Goal: Task Accomplishment & Management: Use online tool/utility

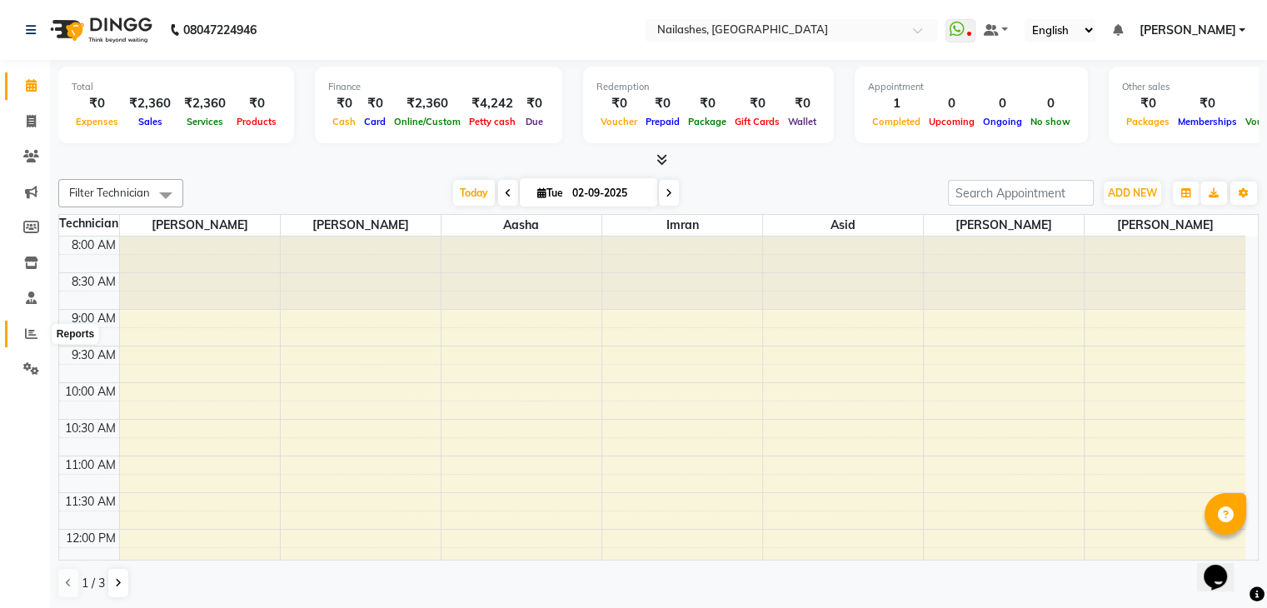
click at [25, 327] on icon at bounding box center [31, 333] width 12 height 12
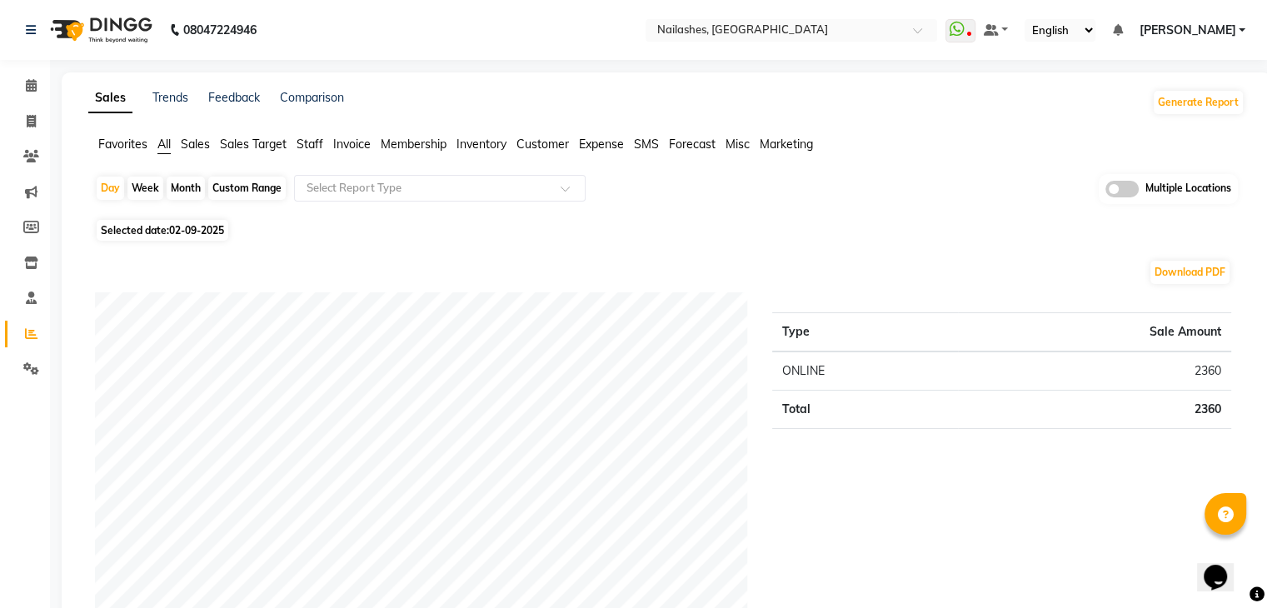
click at [539, 147] on span "Customer" at bounding box center [543, 144] width 52 height 15
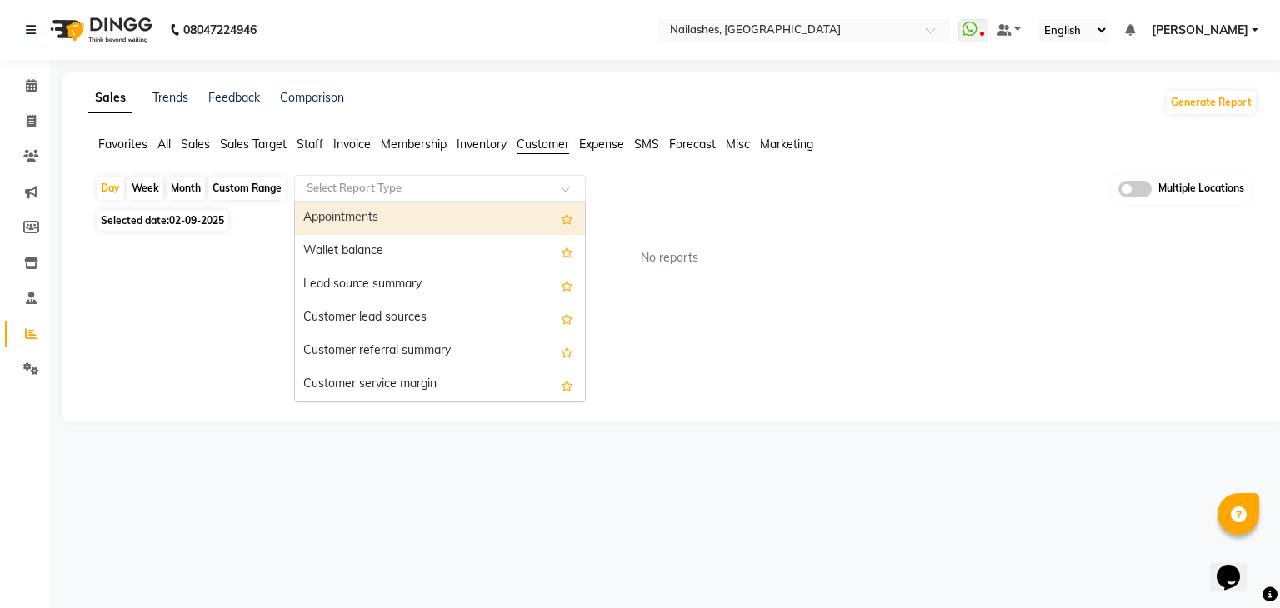
click at [467, 197] on div "Select Report Type" at bounding box center [440, 188] width 292 height 27
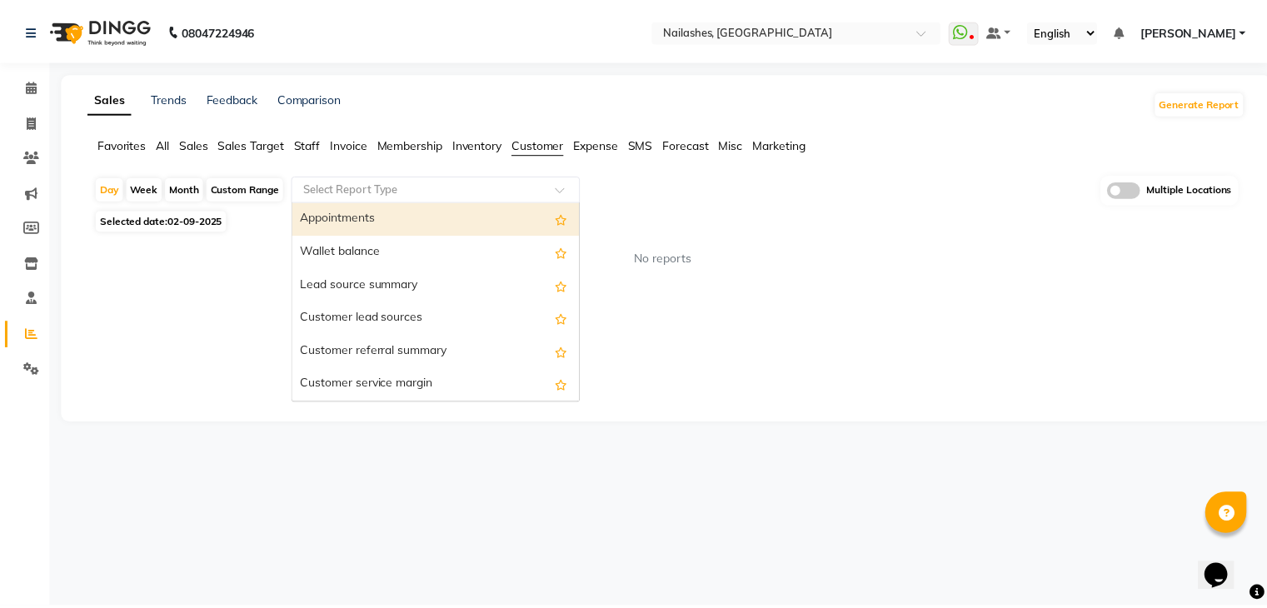
scroll to position [233, 0]
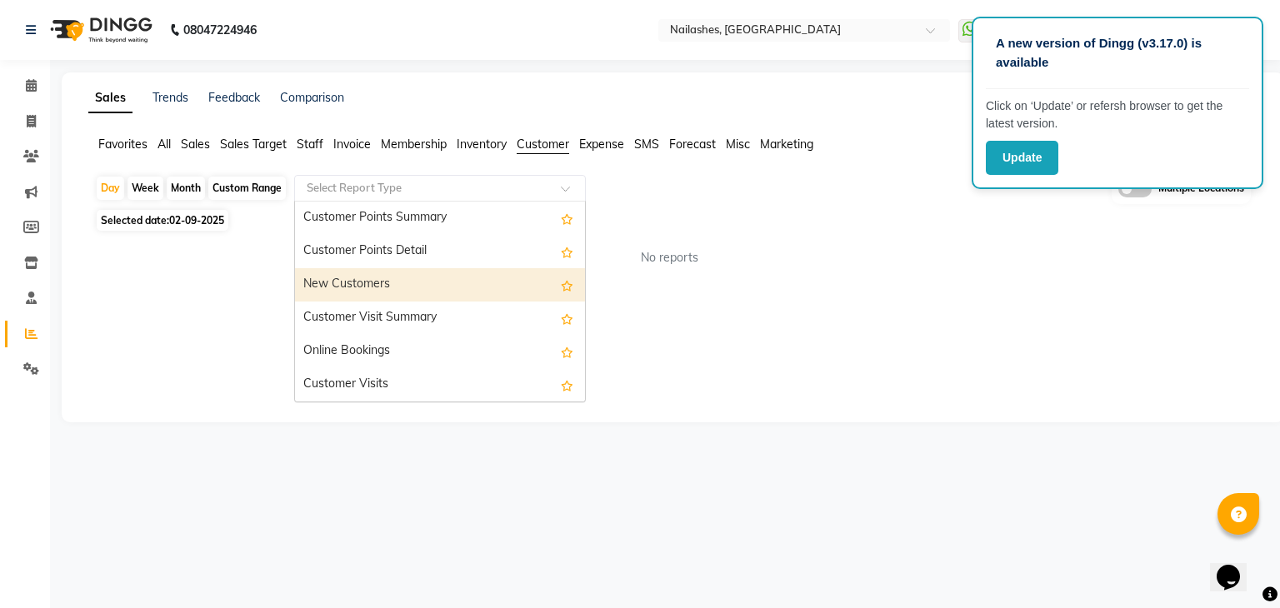
click at [337, 279] on div "New Customers" at bounding box center [440, 284] width 290 height 33
select select "full_report"
select select "csv"
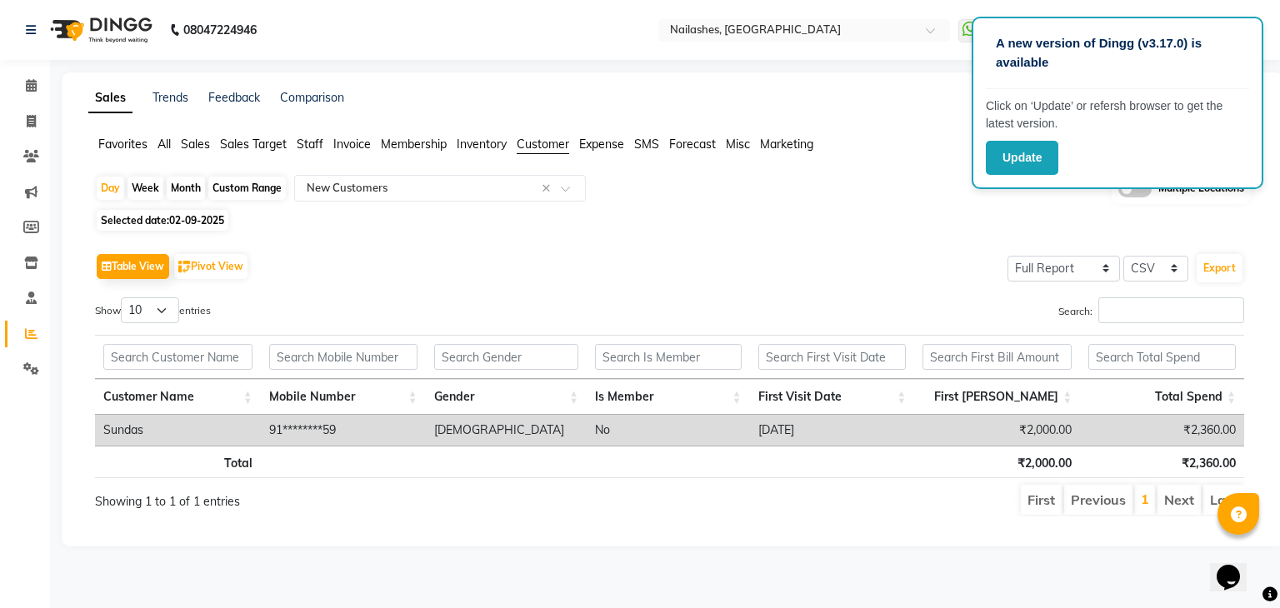
click at [237, 193] on div "Custom Range" at bounding box center [246, 188] width 77 height 23
select select "9"
select select "2025"
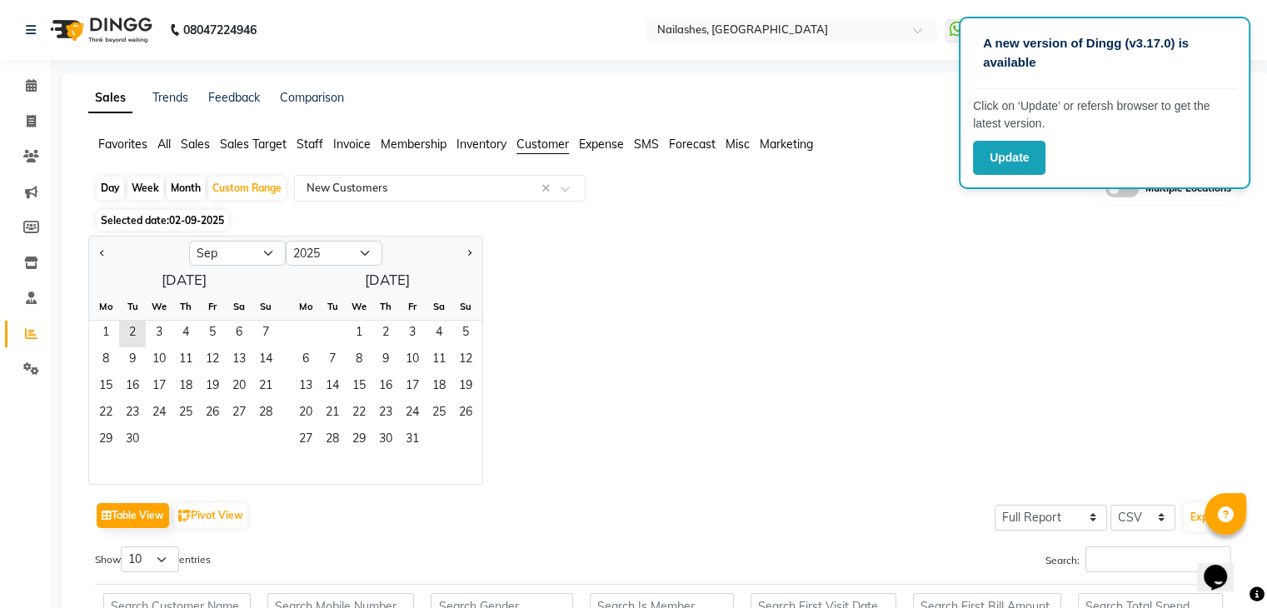
click at [113, 260] on div at bounding box center [139, 253] width 100 height 27
click at [104, 249] on button "Previous month" at bounding box center [102, 253] width 13 height 27
select select "8"
click at [219, 332] on span "1" at bounding box center [212, 334] width 27 height 27
click at [267, 443] on span "31" at bounding box center [265, 440] width 27 height 27
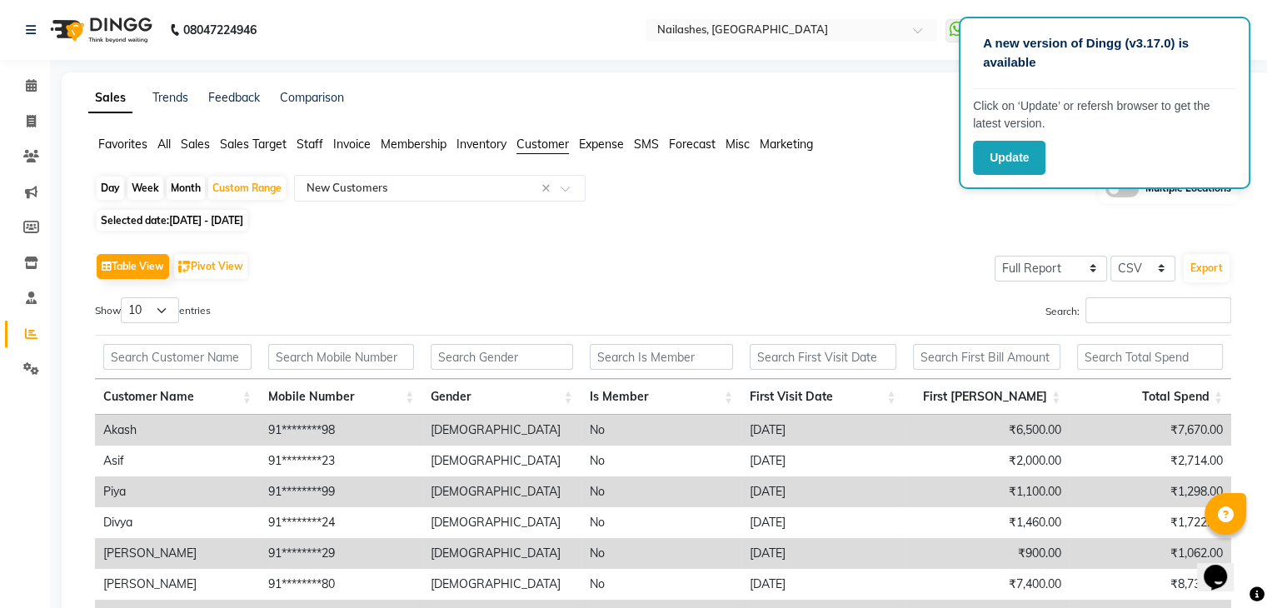
click at [118, 427] on td "Akash" at bounding box center [177, 430] width 165 height 31
click at [1202, 267] on button "Export" at bounding box center [1207, 268] width 46 height 28
click at [28, 118] on icon at bounding box center [31, 121] width 9 height 12
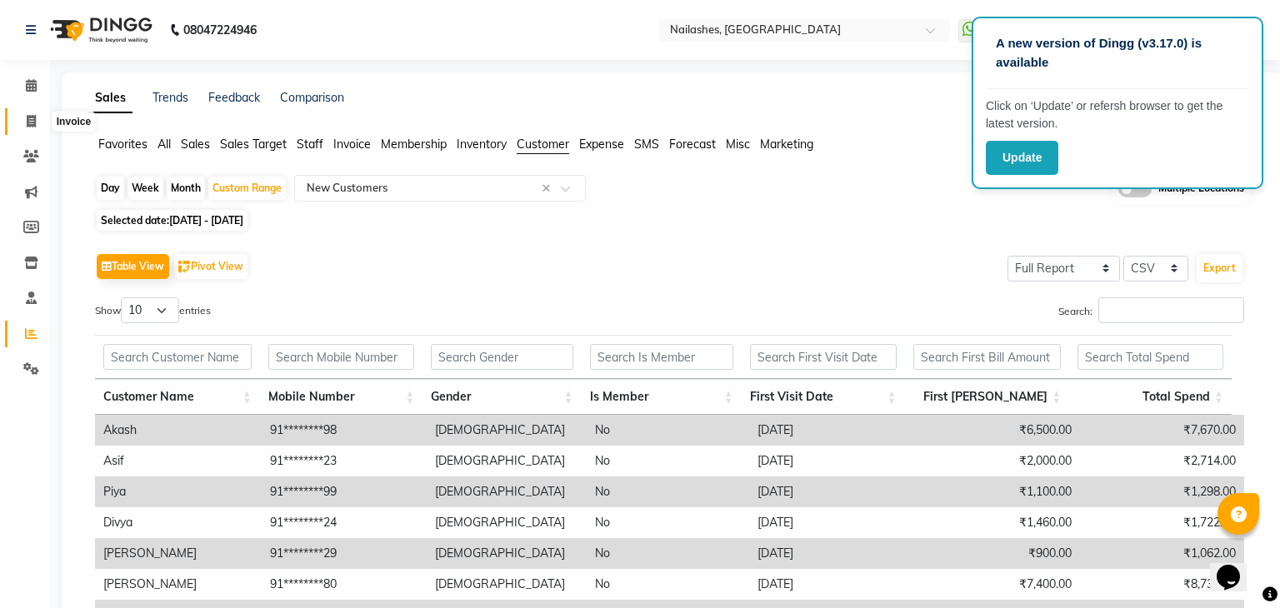
select select "service"
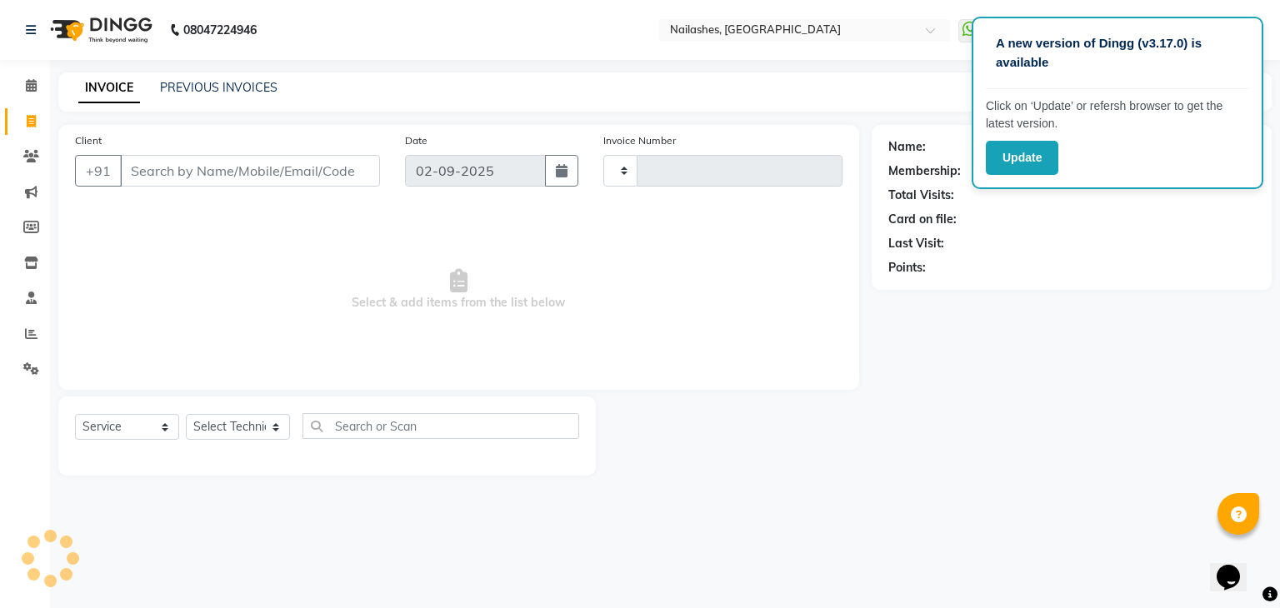
type input "1643"
select select "4251"
click at [29, 332] on icon at bounding box center [31, 333] width 12 height 12
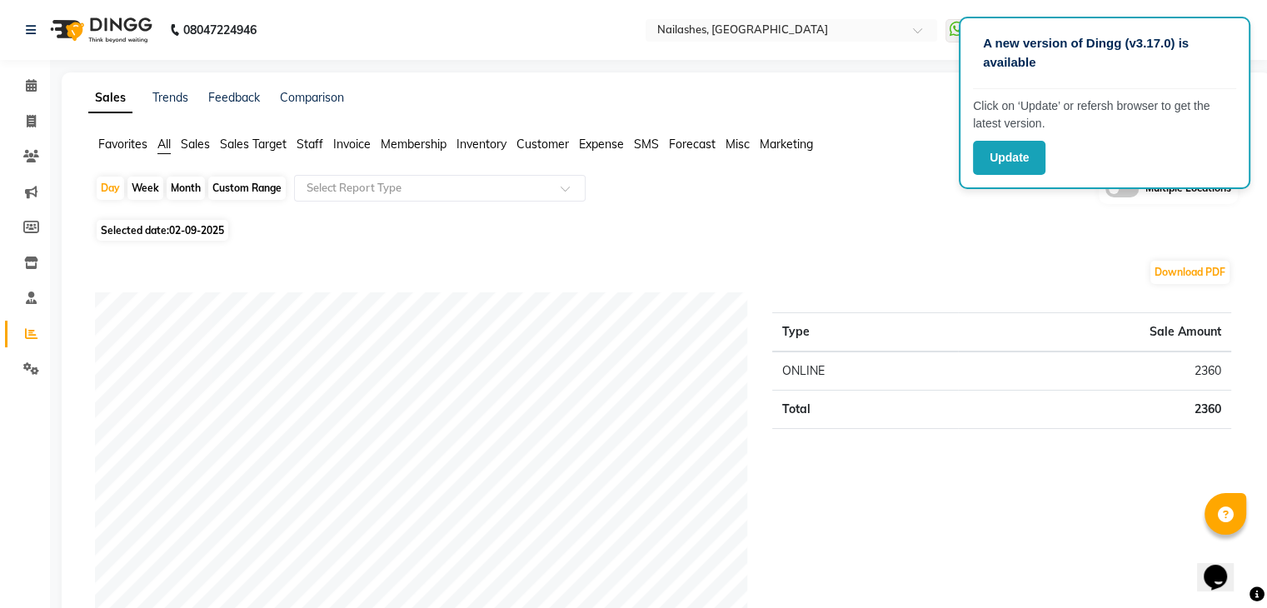
click at [224, 191] on div "Custom Range" at bounding box center [246, 188] width 77 height 23
select select "9"
select select "2025"
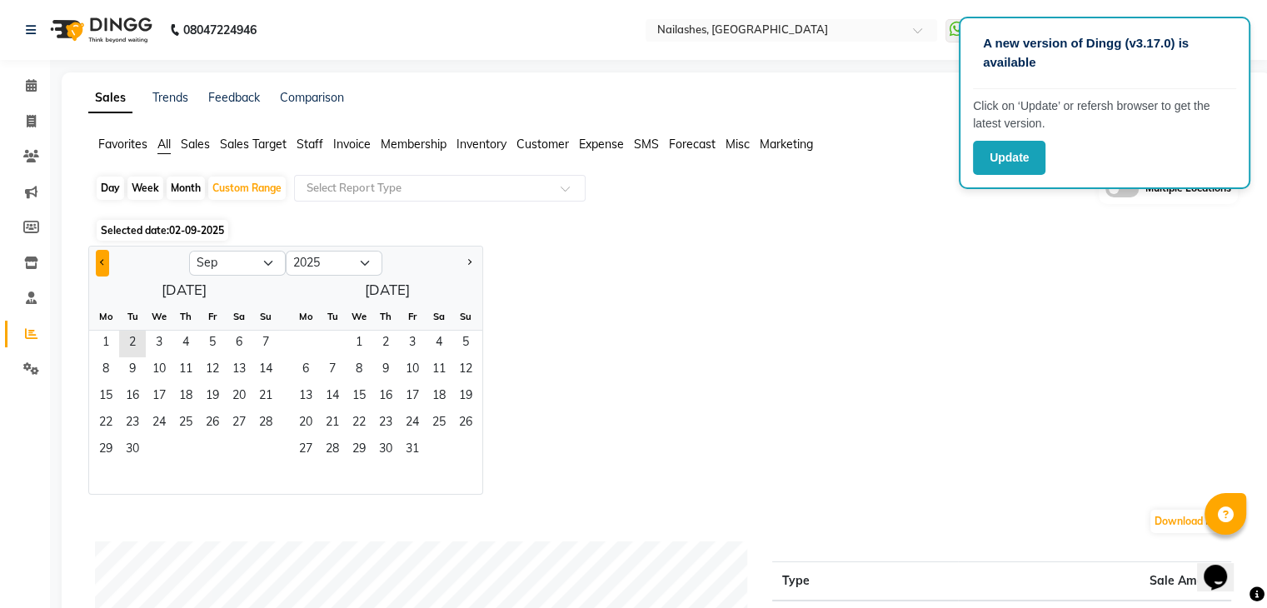
click at [102, 266] on button "Previous month" at bounding box center [102, 263] width 13 height 27
select select "8"
click at [215, 341] on span "1" at bounding box center [212, 344] width 27 height 27
click at [262, 451] on span "31" at bounding box center [265, 450] width 27 height 27
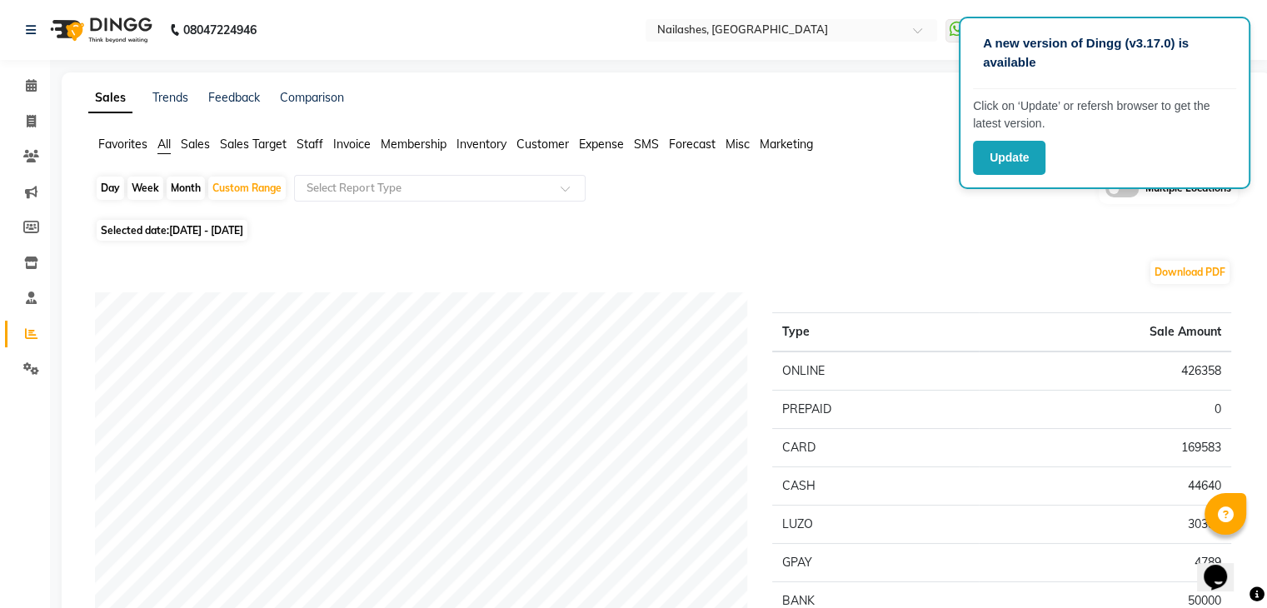
click at [308, 137] on span "Staff" at bounding box center [310, 144] width 27 height 15
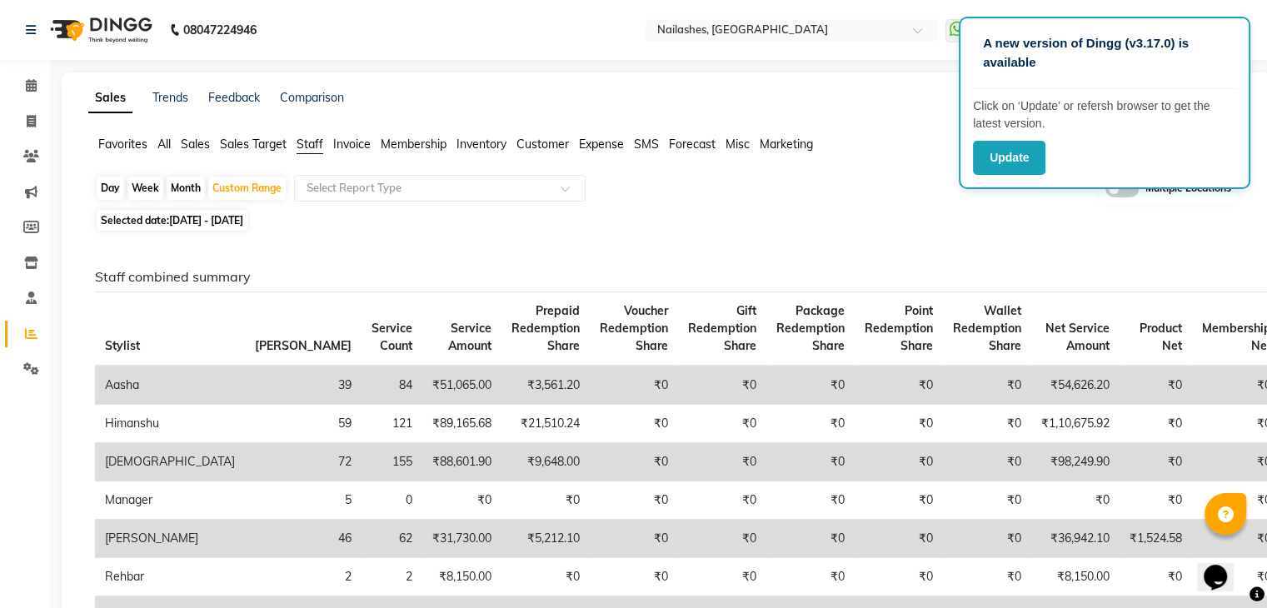
click at [926, 177] on div "Day Week Month Custom Range Select Report Type Multiple Locations" at bounding box center [666, 189] width 1143 height 31
click at [992, 153] on button "Update" at bounding box center [1009, 158] width 72 height 34
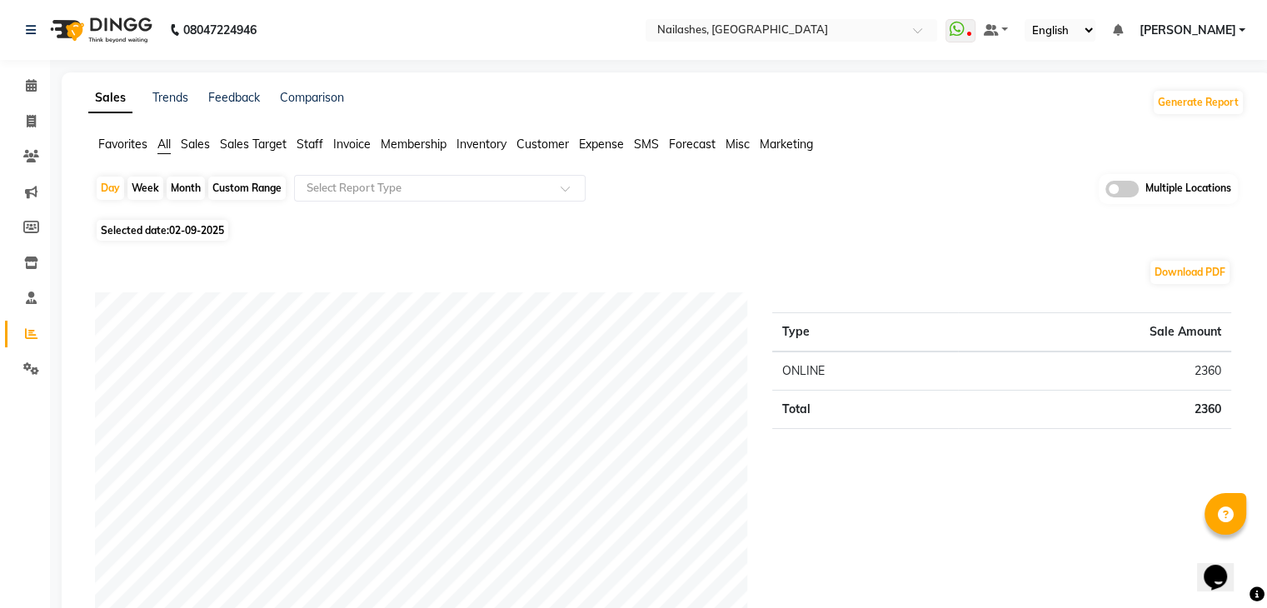
click at [242, 181] on div "Custom Range" at bounding box center [246, 188] width 77 height 23
select select "9"
select select "2025"
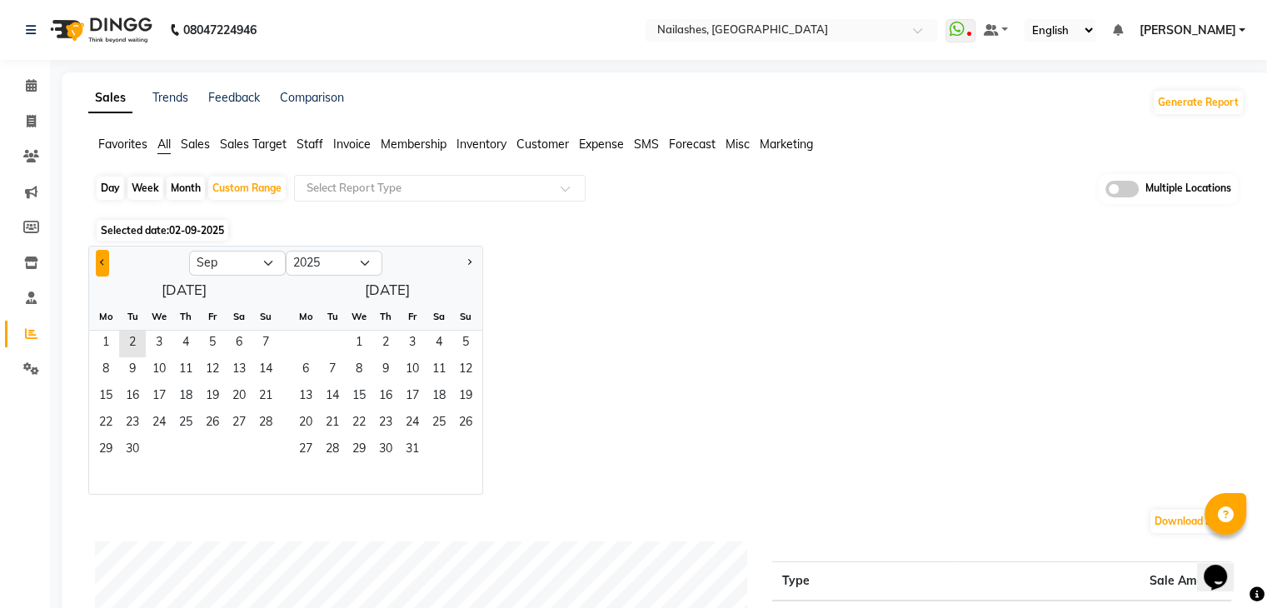
click at [106, 264] on button "Previous month" at bounding box center [102, 263] width 13 height 27
select select "8"
click at [214, 344] on span "1" at bounding box center [212, 344] width 27 height 27
click at [263, 456] on span "31" at bounding box center [265, 450] width 27 height 27
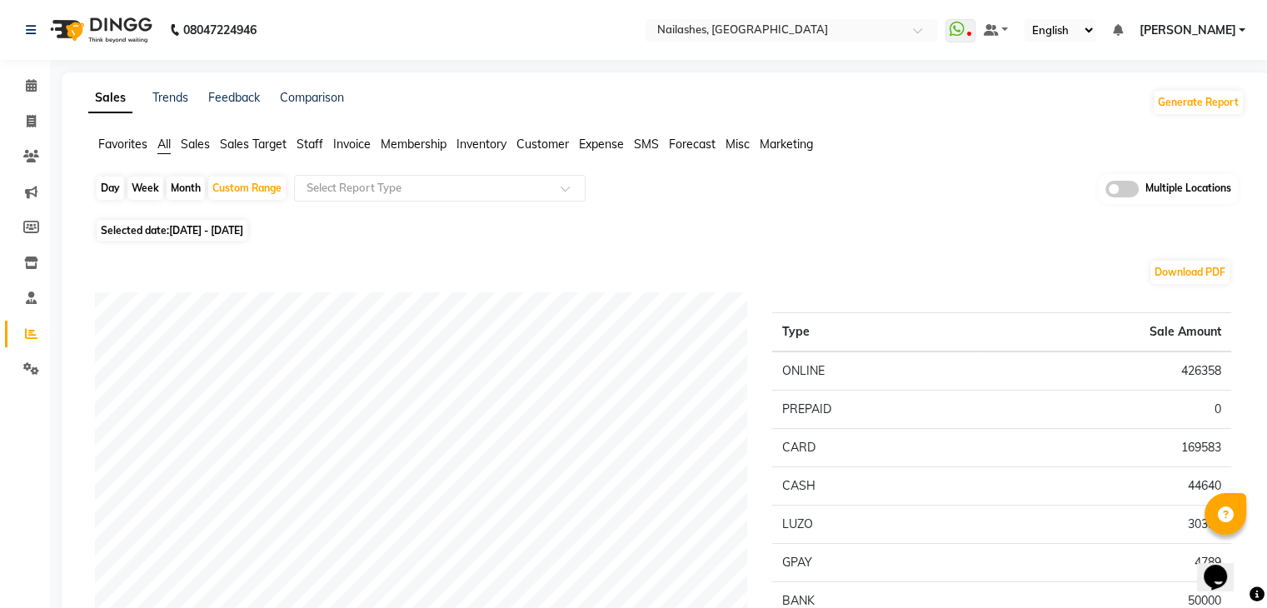
click at [317, 145] on span "Staff" at bounding box center [310, 144] width 27 height 15
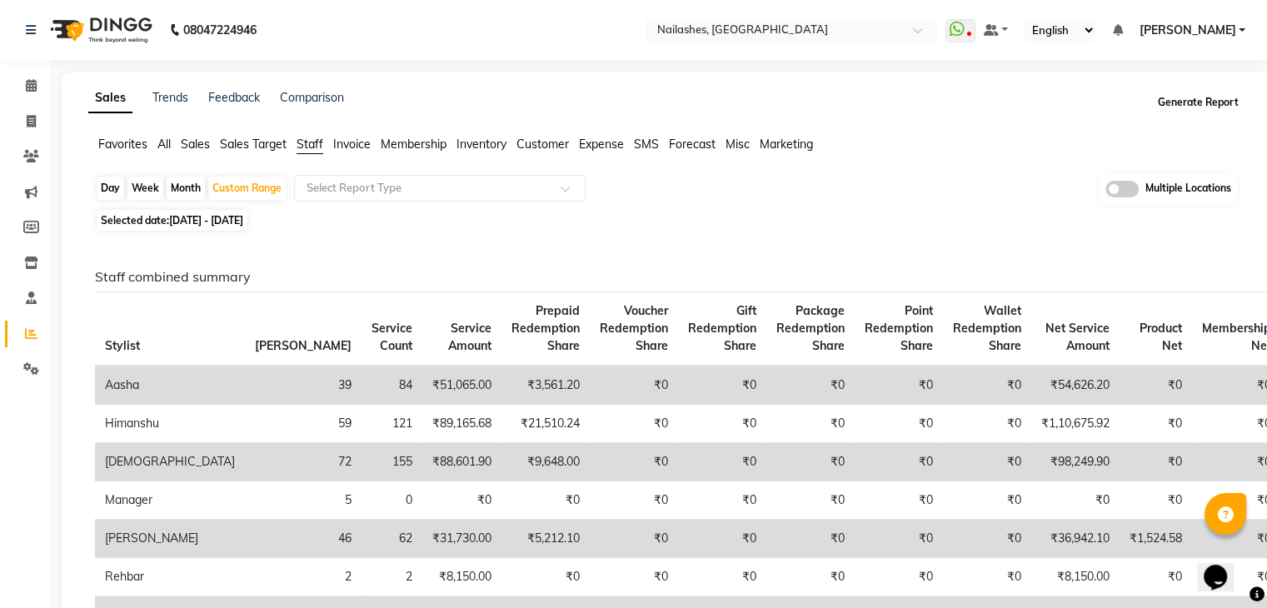
click at [1190, 102] on button "Generate Report" at bounding box center [1198, 102] width 89 height 23
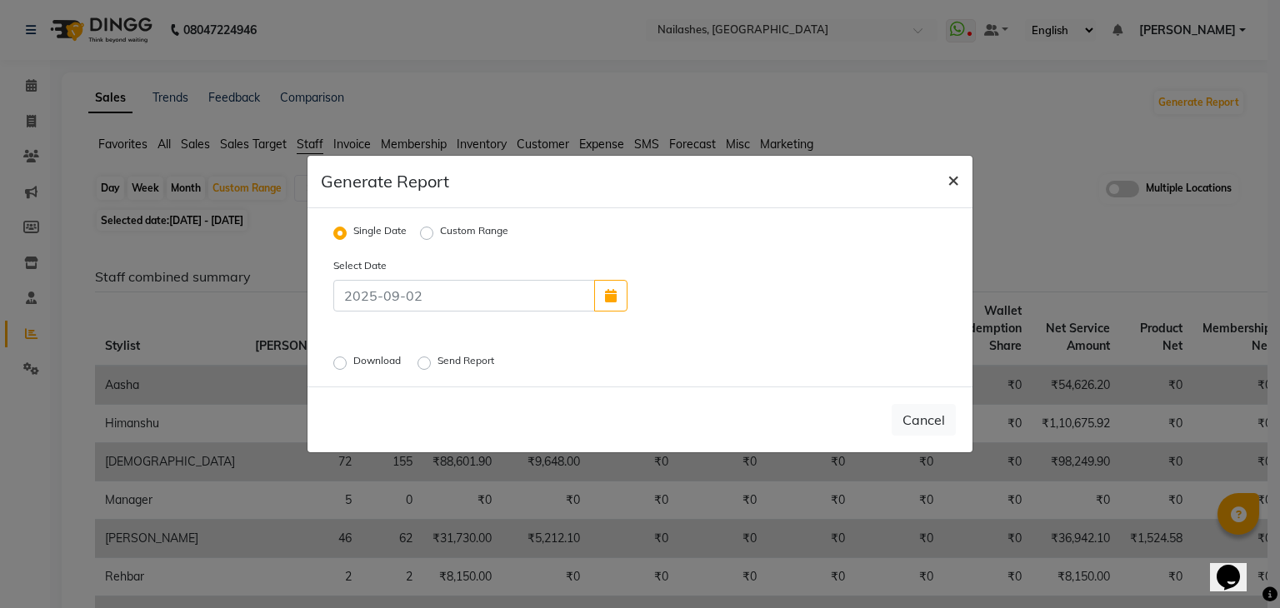
click at [953, 176] on span "×" at bounding box center [953, 179] width 12 height 25
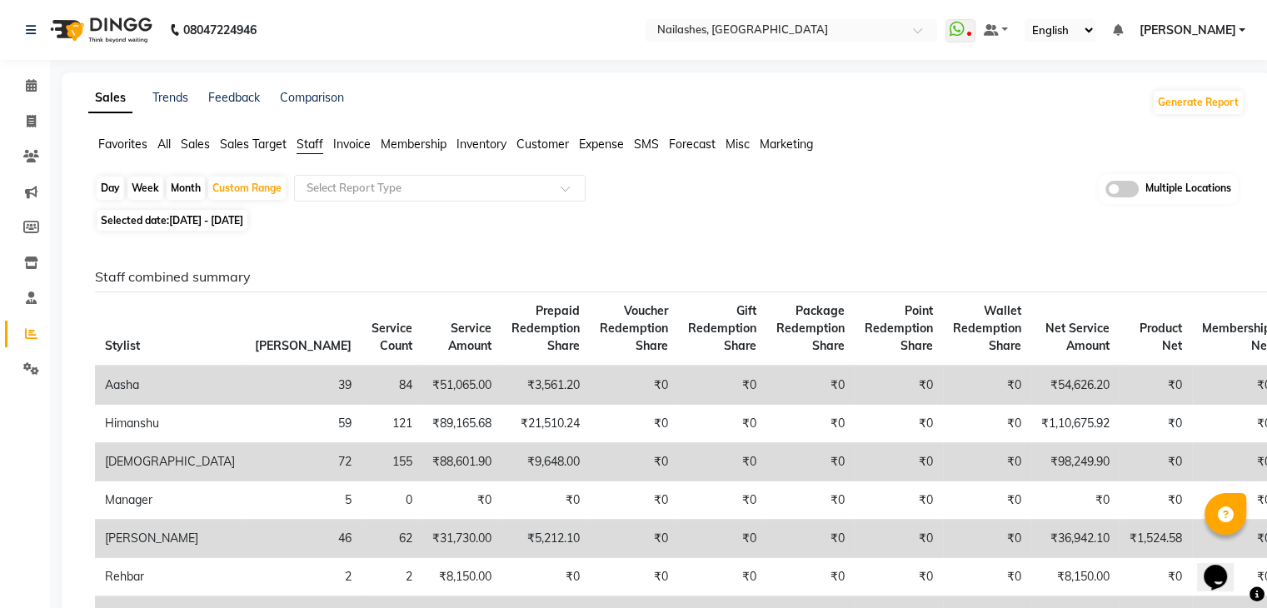
click at [1184, 277] on h6 "Staff combined summary" at bounding box center [663, 277] width 1136 height 16
click at [110, 347] on span "Stylist" at bounding box center [122, 345] width 35 height 15
click at [1031, 386] on td "₹54,626.20" at bounding box center [1075, 385] width 88 height 39
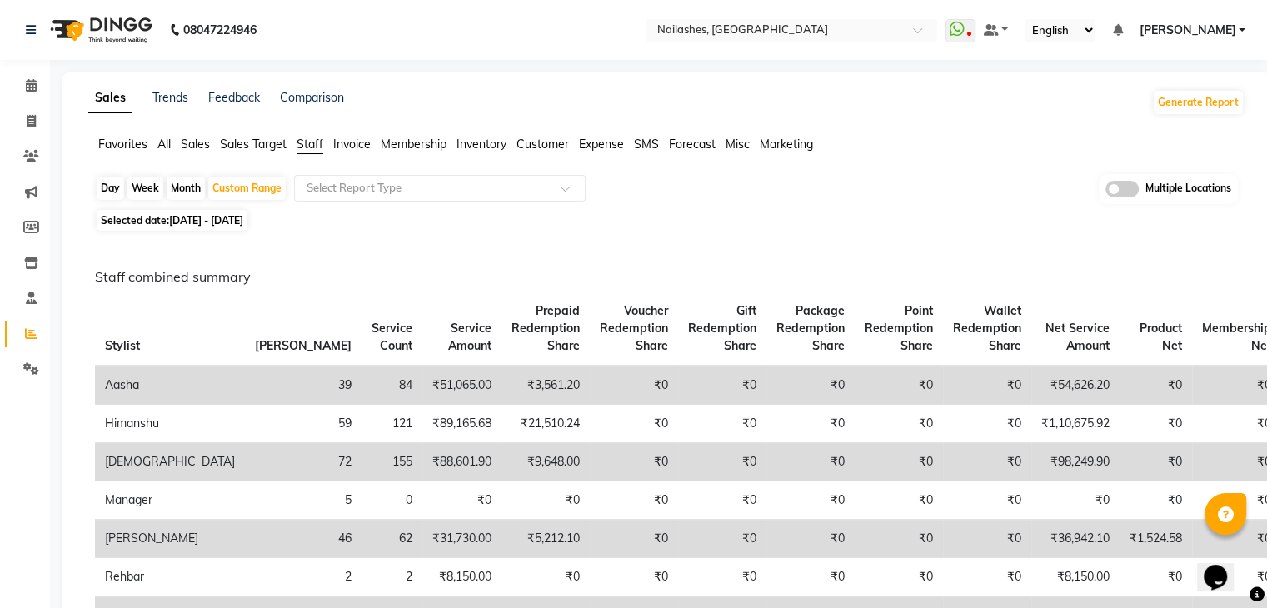
click at [245, 390] on td "39" at bounding box center [303, 385] width 117 height 39
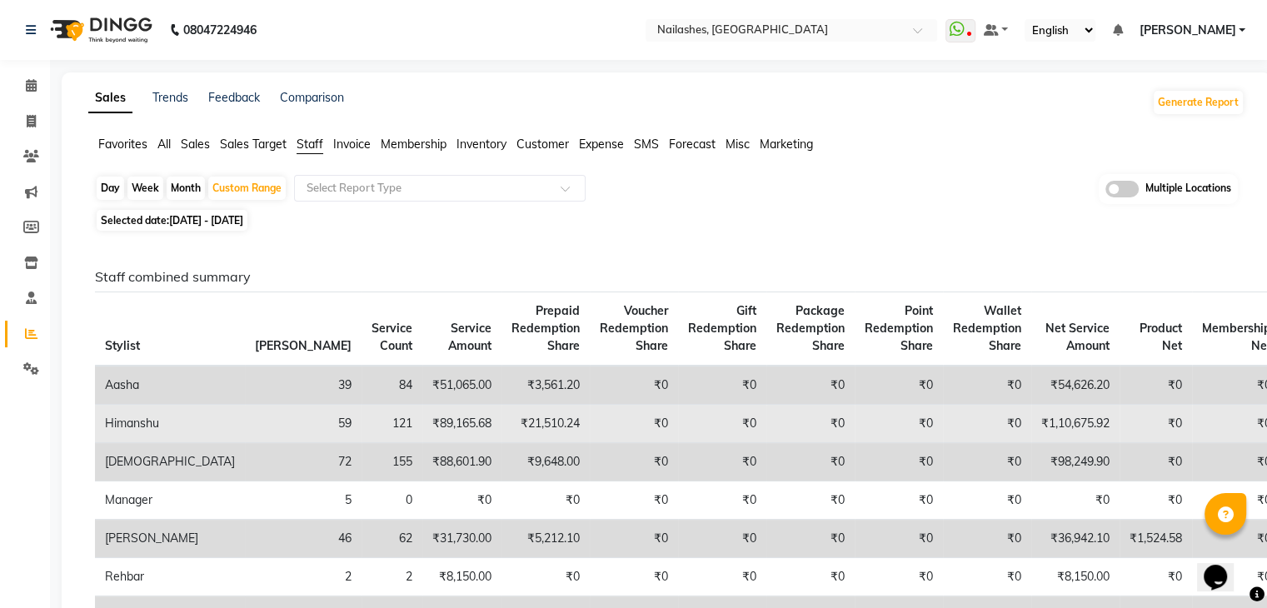
click at [245, 422] on td "59" at bounding box center [303, 424] width 117 height 38
click at [1031, 428] on td "₹1,10,675.92" at bounding box center [1075, 424] width 88 height 38
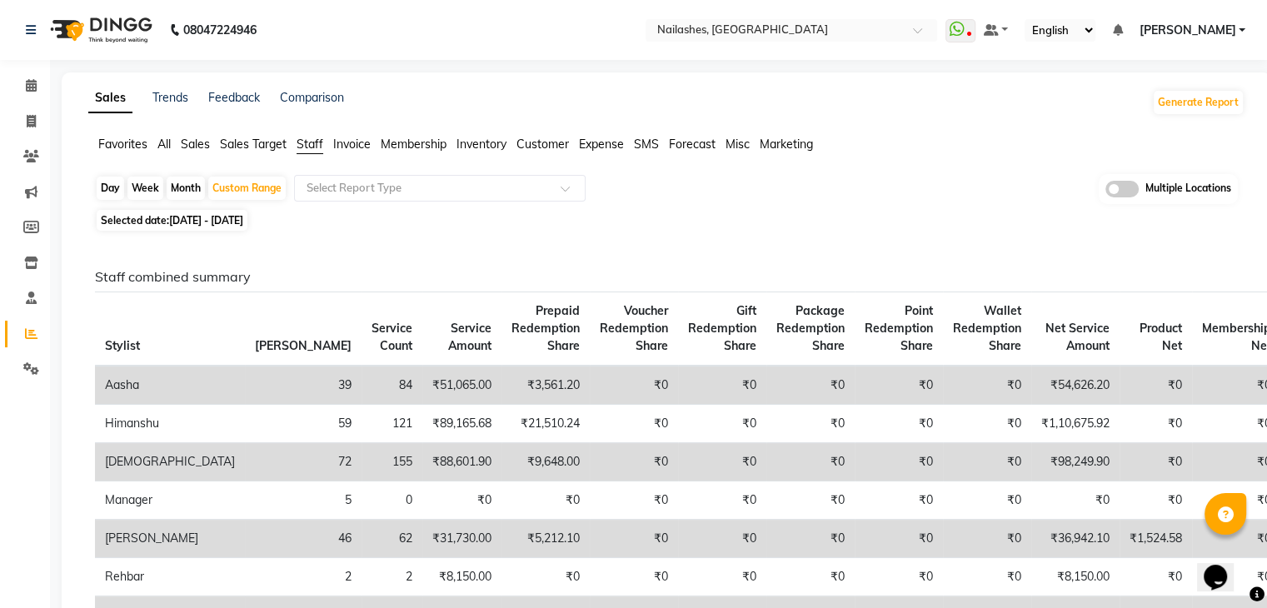
click at [1031, 390] on td "₹54,626.20" at bounding box center [1075, 385] width 88 height 39
click at [245, 461] on td "72" at bounding box center [303, 462] width 117 height 38
click at [1031, 462] on td "₹98,249.90" at bounding box center [1075, 462] width 88 height 38
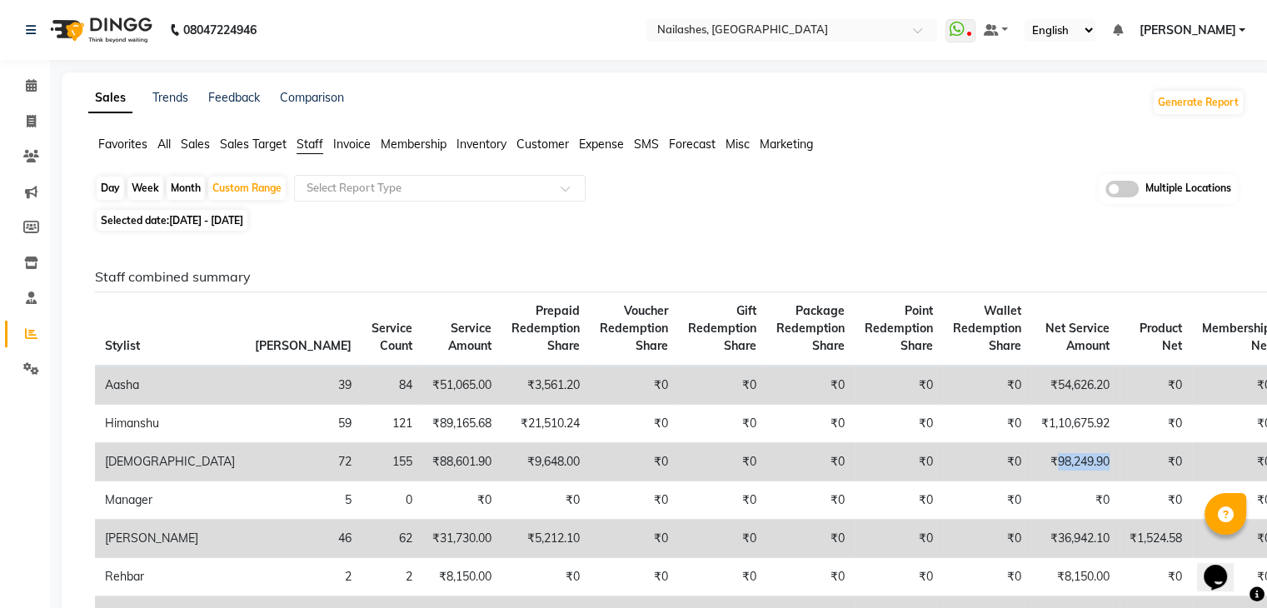
click at [1031, 462] on td "₹98,249.90" at bounding box center [1075, 462] width 88 height 38
click at [245, 534] on td "46" at bounding box center [303, 539] width 117 height 38
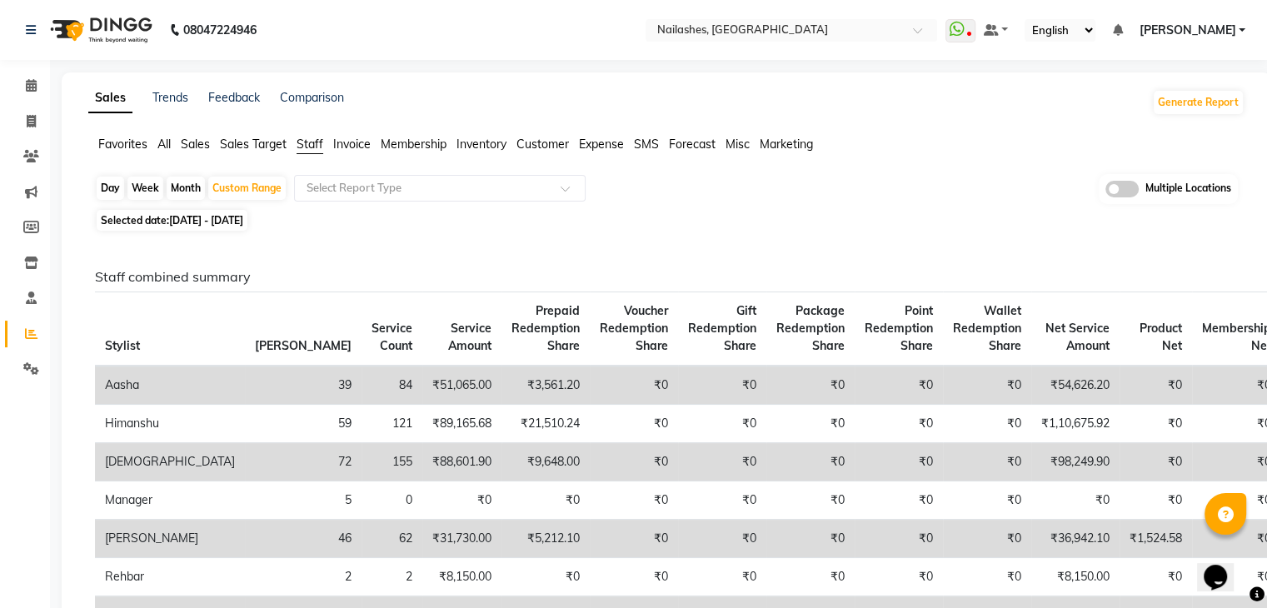
click at [1031, 537] on td "₹36,942.10" at bounding box center [1075, 539] width 88 height 38
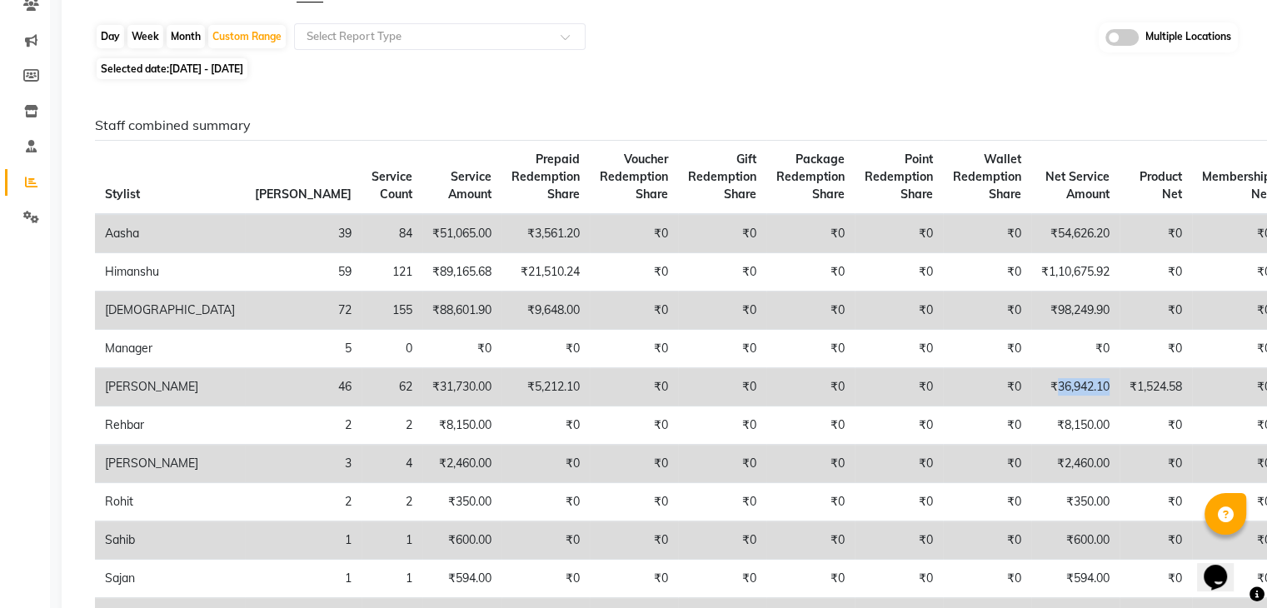
scroll to position [167, 0]
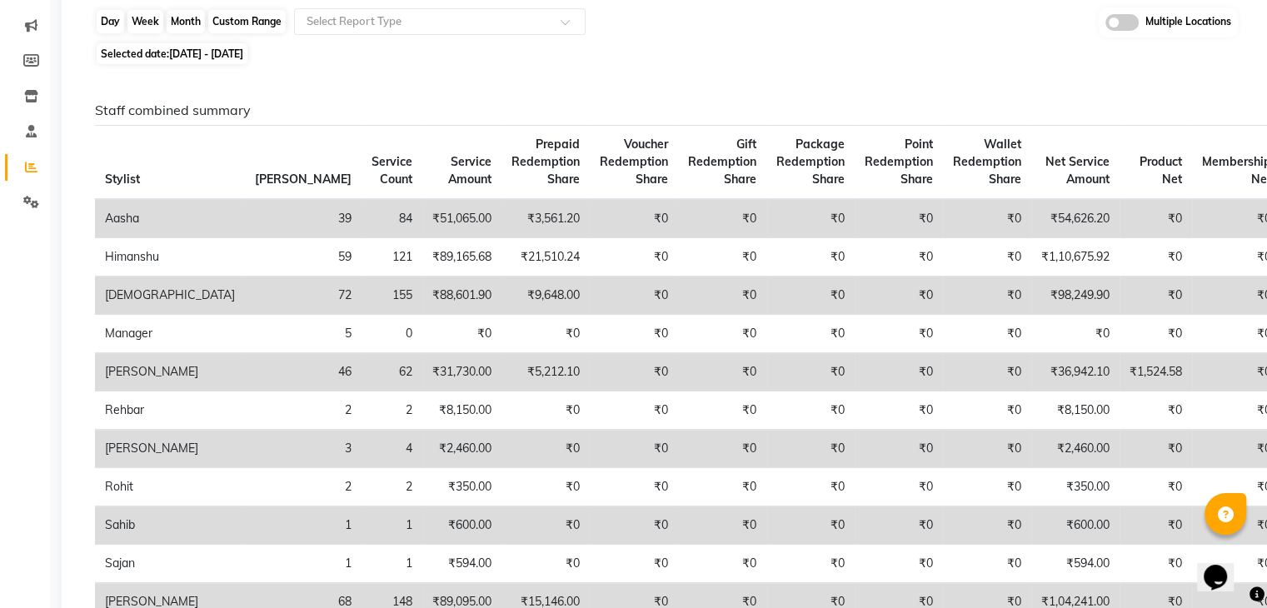
click at [229, 18] on div "Custom Range" at bounding box center [246, 21] width 77 height 23
select select "8"
select select "2025"
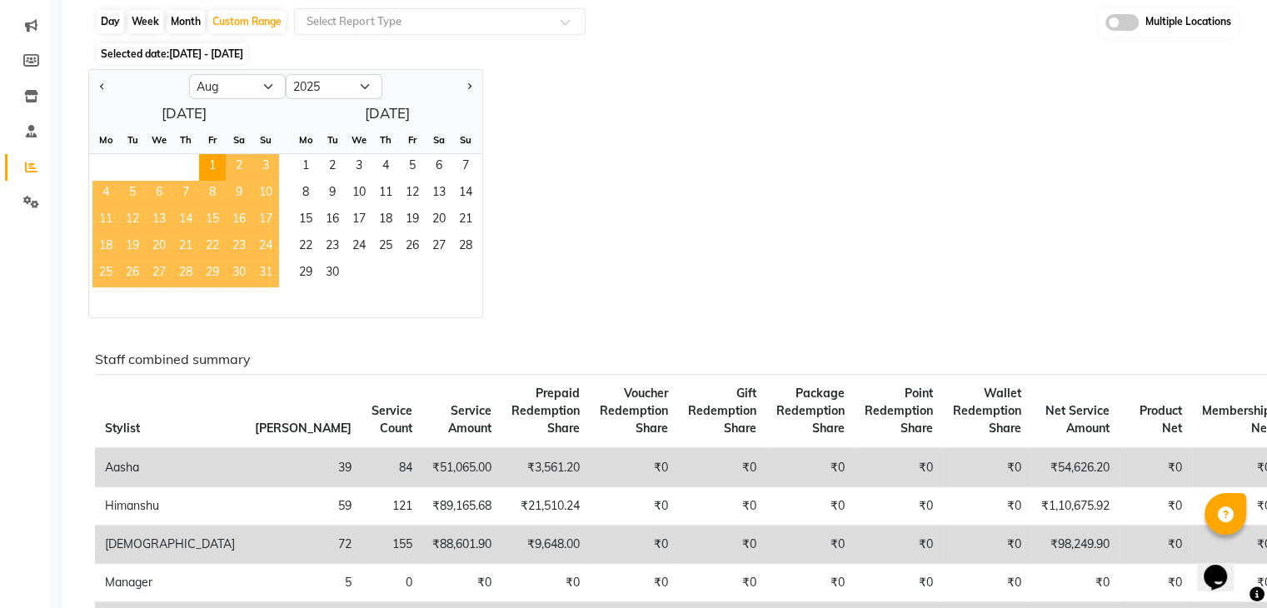
click at [262, 271] on span "31" at bounding box center [265, 274] width 27 height 27
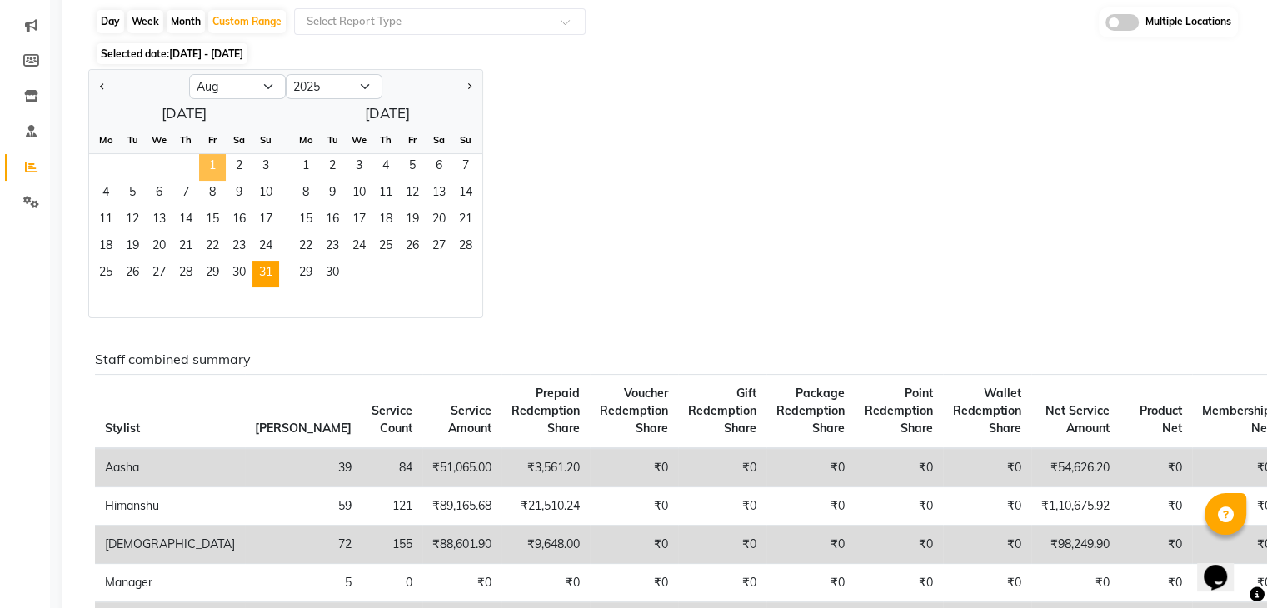
click at [202, 168] on span "1" at bounding box center [212, 167] width 27 height 27
click at [267, 272] on span "31" at bounding box center [265, 274] width 27 height 27
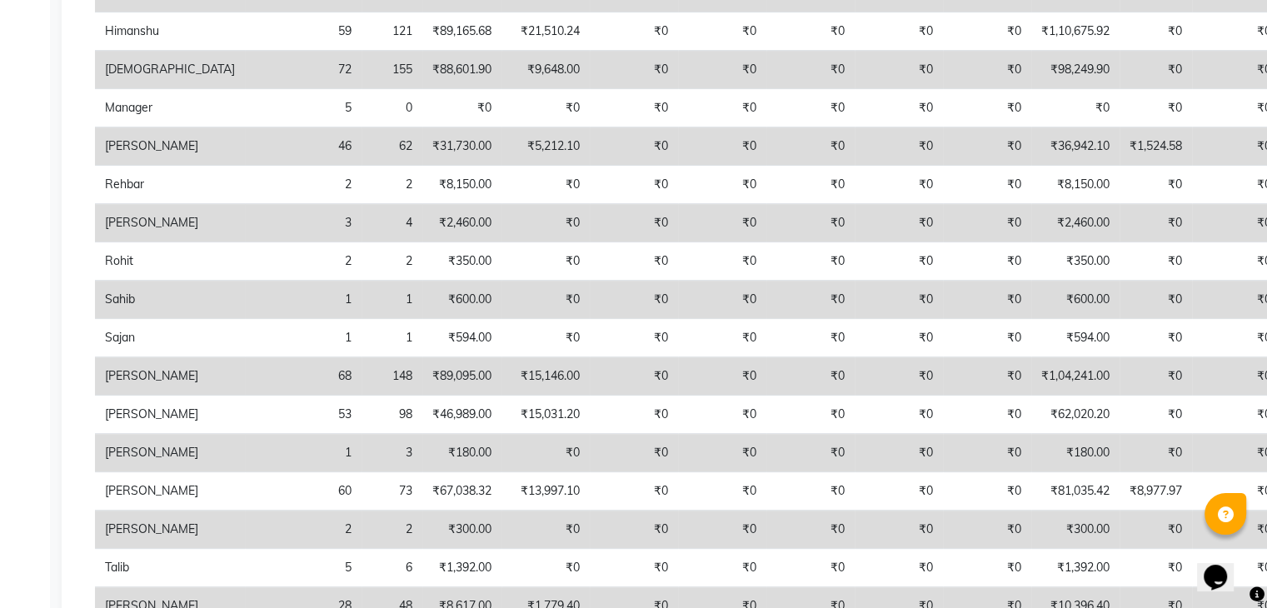
scroll to position [388, 0]
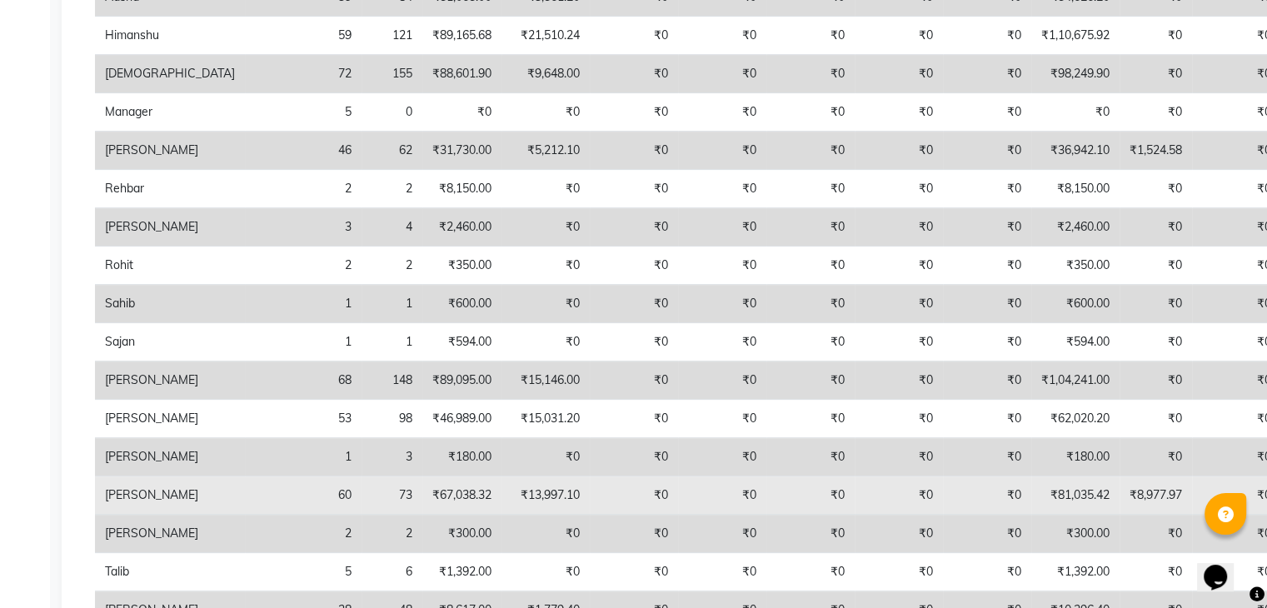
click at [1031, 491] on td "₹81,035.42" at bounding box center [1075, 496] width 88 height 38
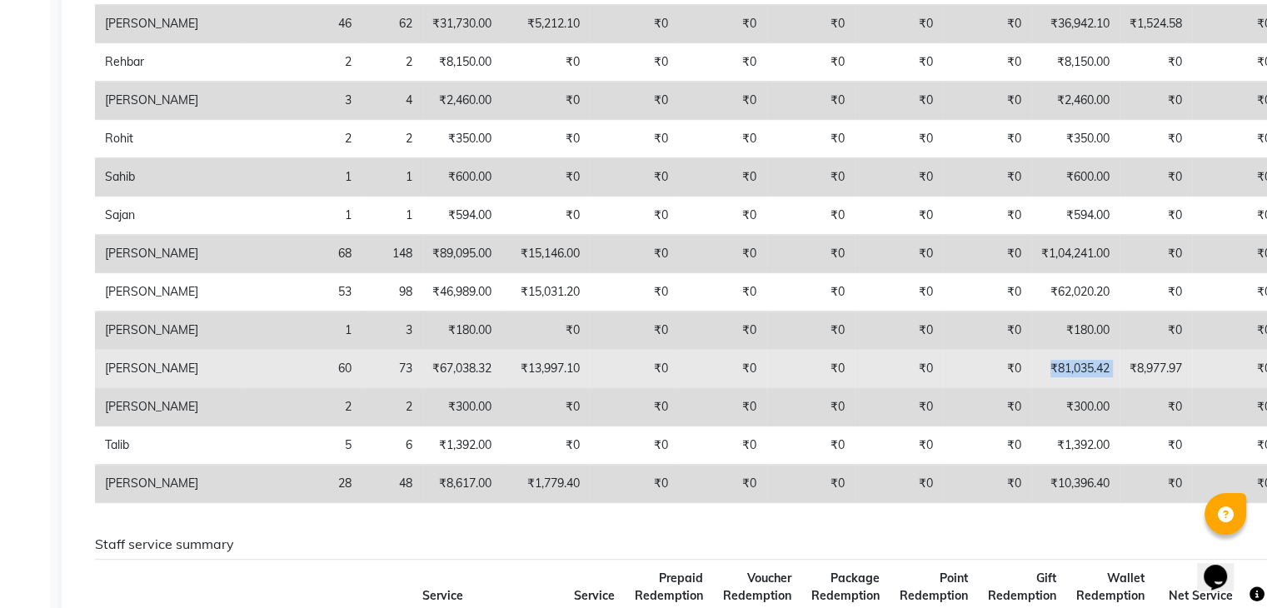
scroll to position [521, 0]
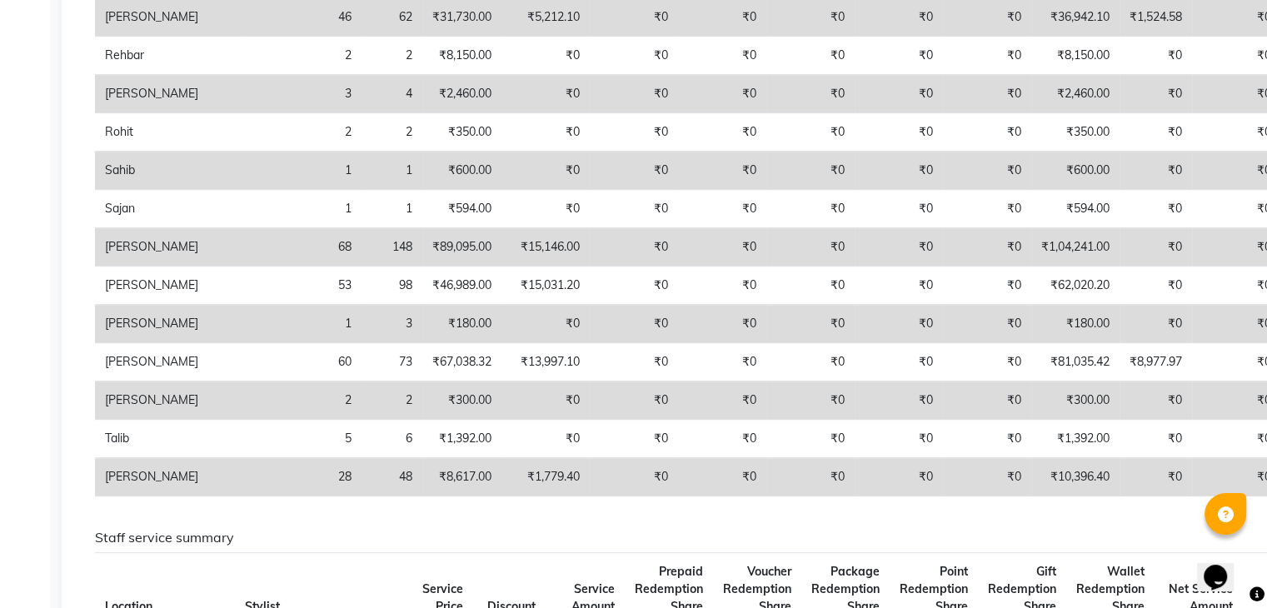
click at [1031, 465] on td "₹10,396.40" at bounding box center [1075, 477] width 88 height 38
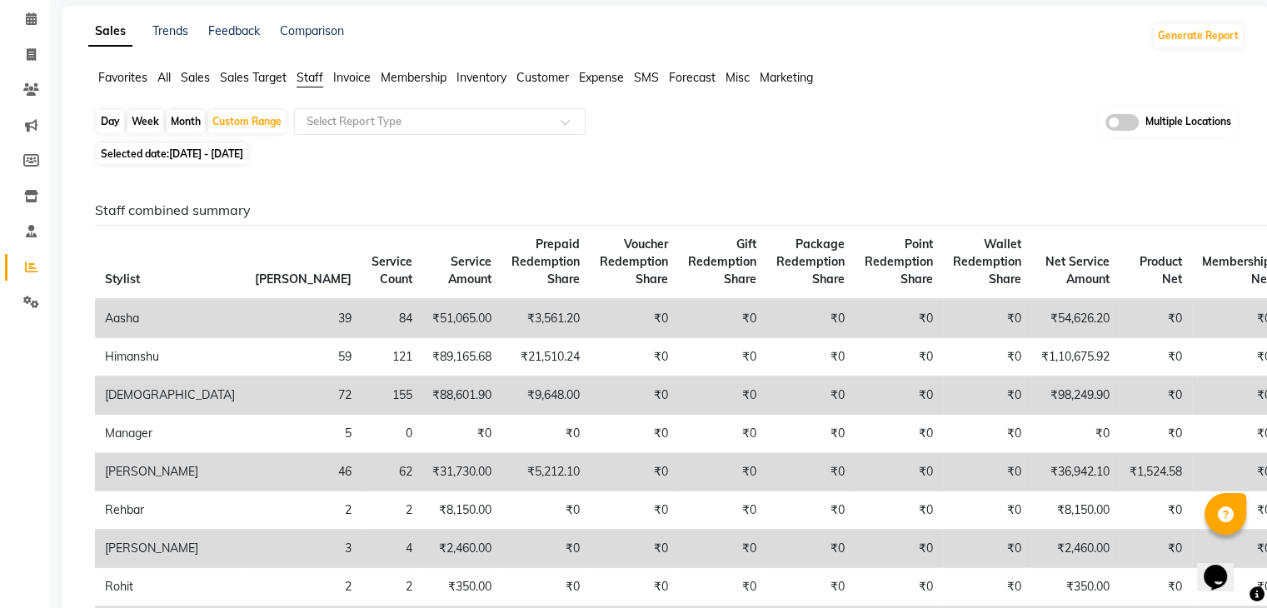
scroll to position [100, 0]
